Goal: Information Seeking & Learning: Learn about a topic

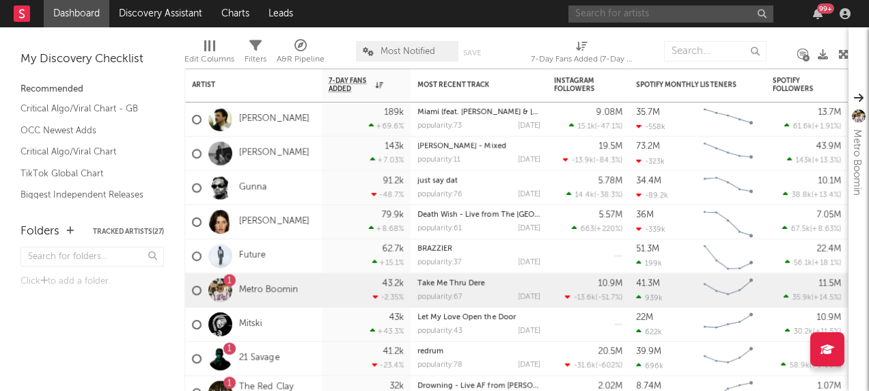
click at [674, 14] on input "text" at bounding box center [671, 13] width 205 height 17
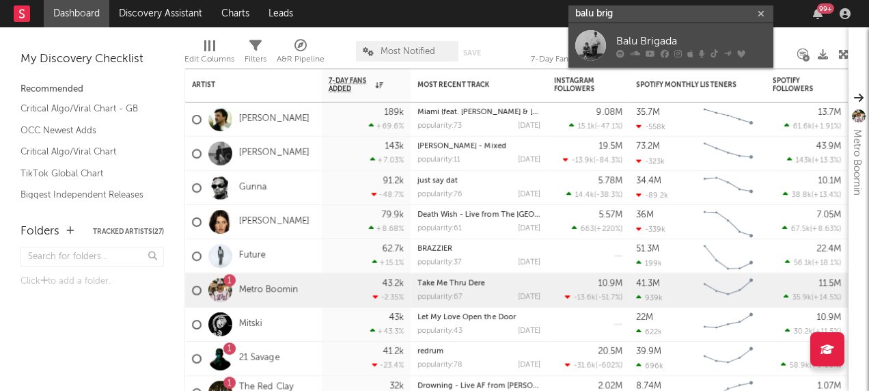
type input "balu brig"
click at [592, 43] on div at bounding box center [590, 45] width 31 height 31
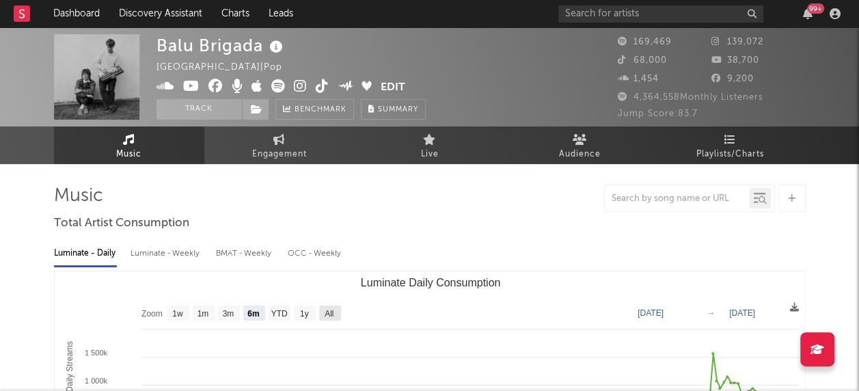
click at [329, 313] on text "All" at bounding box center [329, 314] width 9 height 10
select select "All"
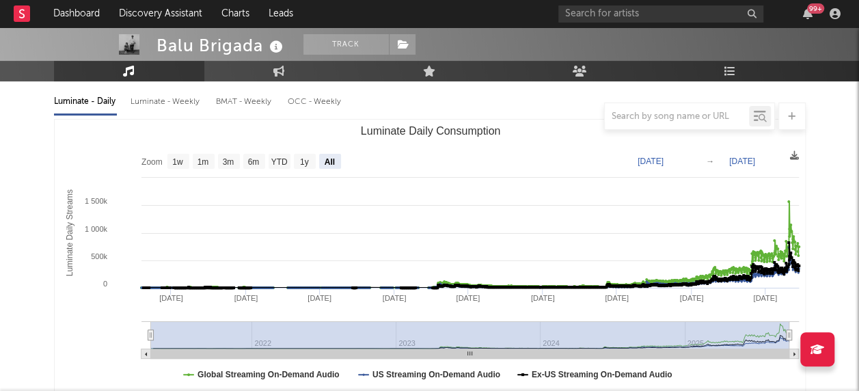
scroll to position [153, 0]
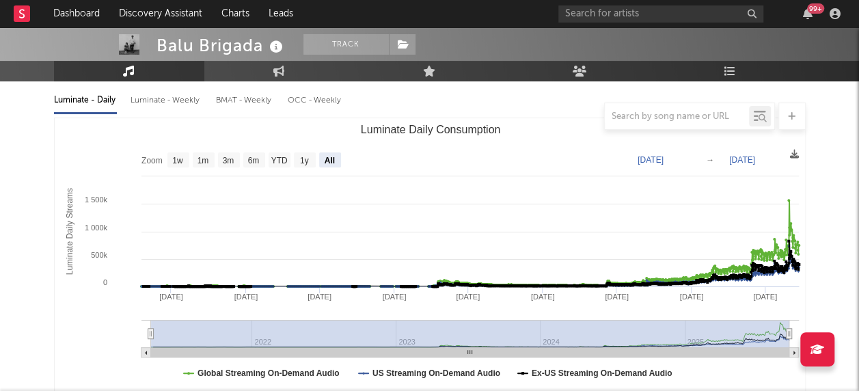
drag, startPoint x: 153, startPoint y: 334, endPoint x: 462, endPoint y: 331, distance: 308.9
click at [462, 331] on rect "Luminate Daily Consumption" at bounding box center [470, 333] width 638 height 27
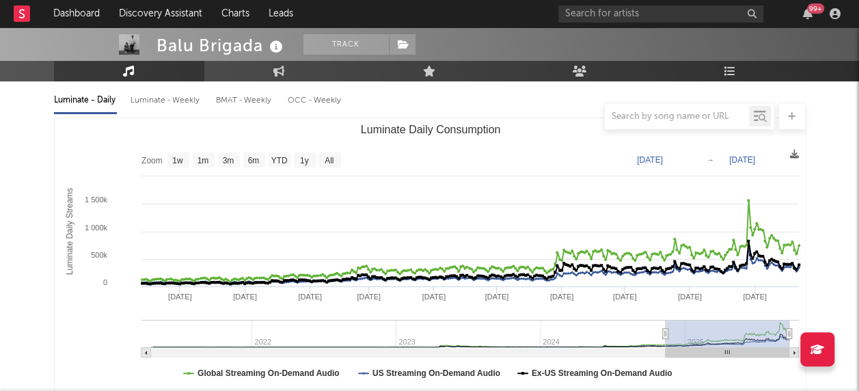
type input "[DATE]"
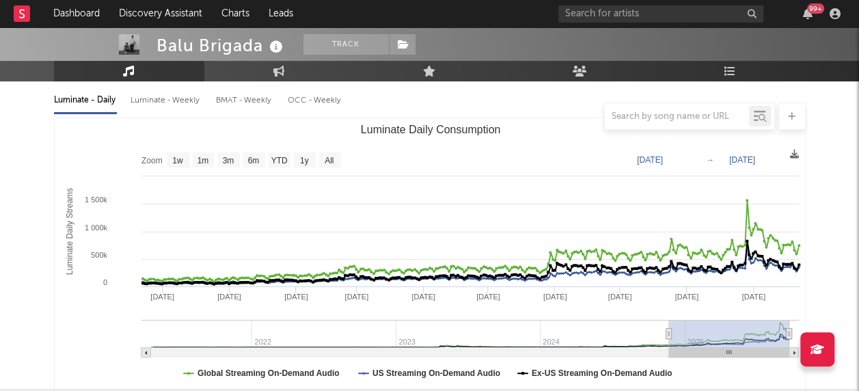
drag, startPoint x: 152, startPoint y: 332, endPoint x: 668, endPoint y: 331, distance: 516.7
click at [668, 331] on icon "Luminate Daily Consumption" at bounding box center [668, 334] width 5 height 10
